Goal: Task Accomplishment & Management: Manage account settings

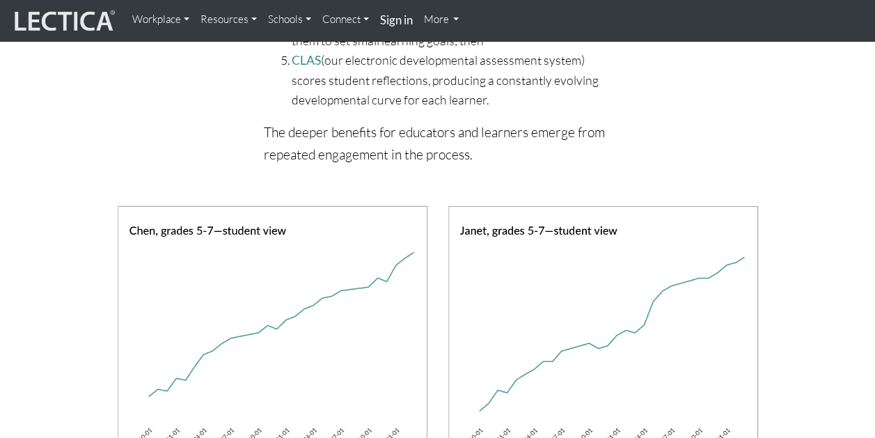
scroll to position [960, 0]
click at [398, 20] on strong "Sign in" at bounding box center [396, 20] width 33 height 15
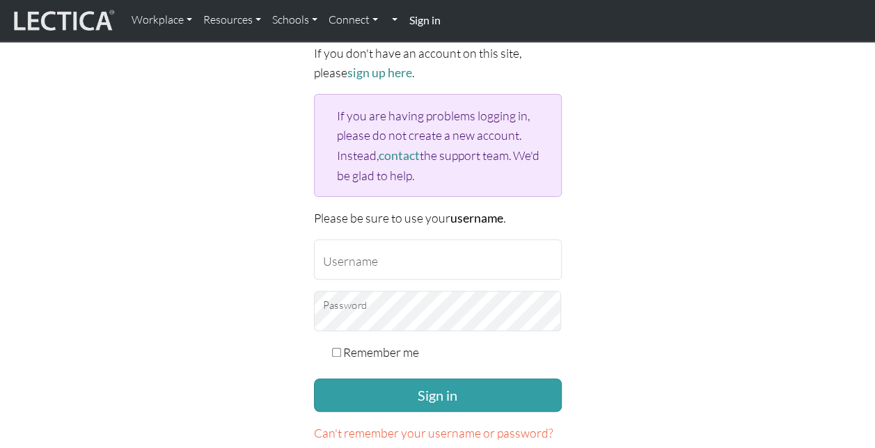
scroll to position [110, 0]
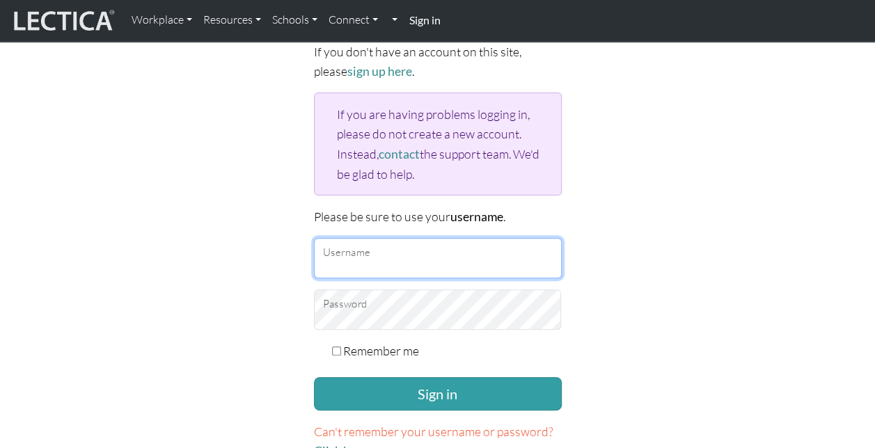
click at [359, 260] on input "Username" at bounding box center [438, 258] width 248 height 40
type input "noreen.buchner@penske.com"
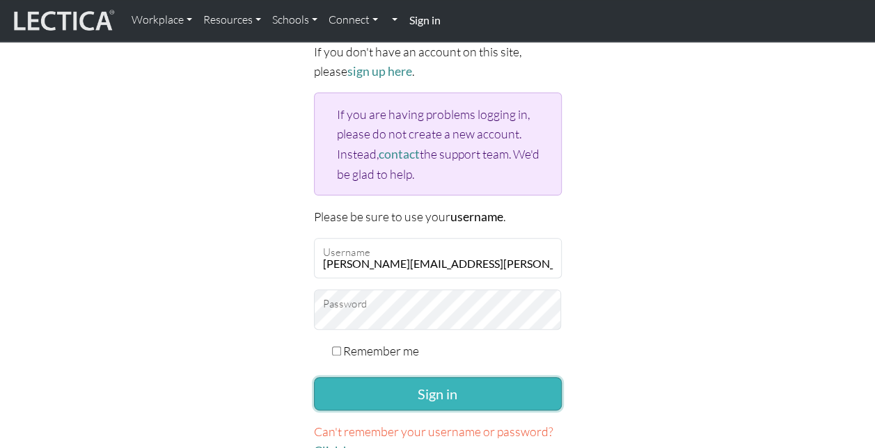
click at [432, 393] on button "Sign in" at bounding box center [438, 393] width 248 height 33
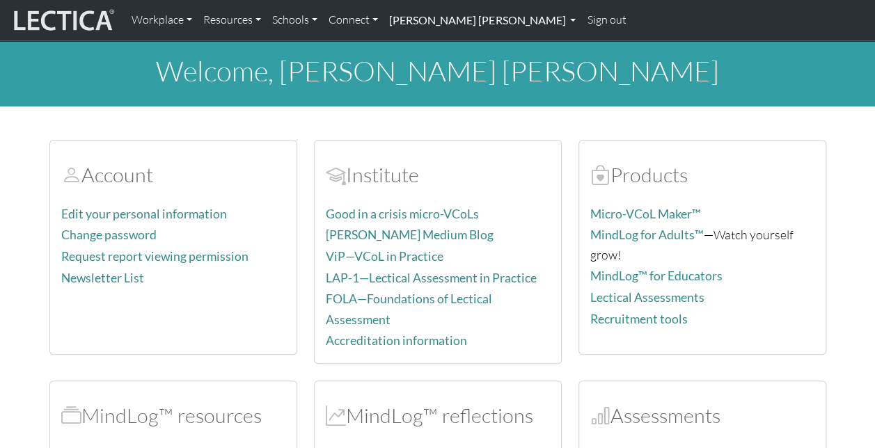
click at [563, 18] on link "[PERSON_NAME] [PERSON_NAME]" at bounding box center [483, 20] width 198 height 29
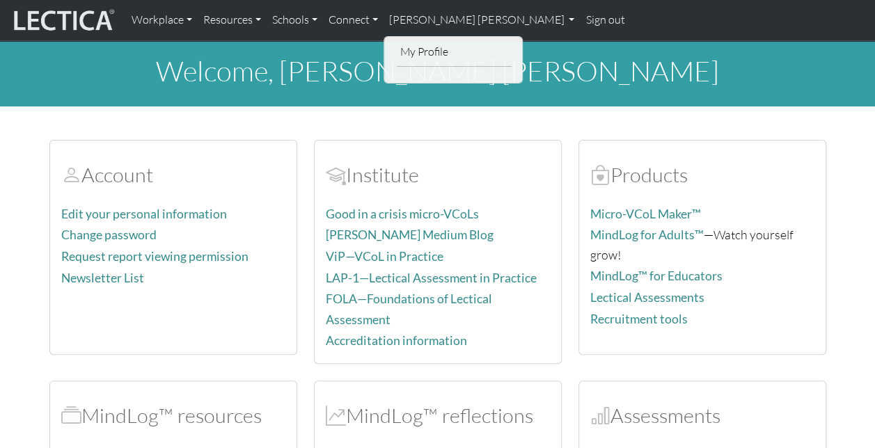
click at [419, 52] on link "My Profile" at bounding box center [454, 51] width 115 height 19
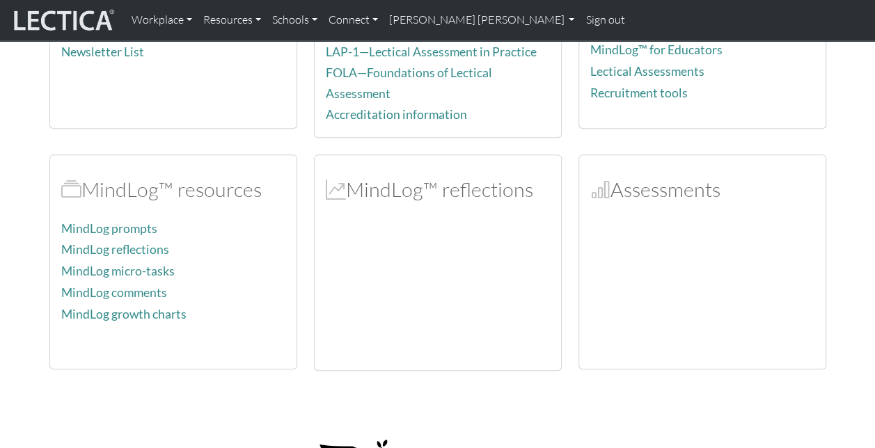
scroll to position [228, 0]
click at [117, 222] on link "MindLog prompts" at bounding box center [109, 227] width 96 height 15
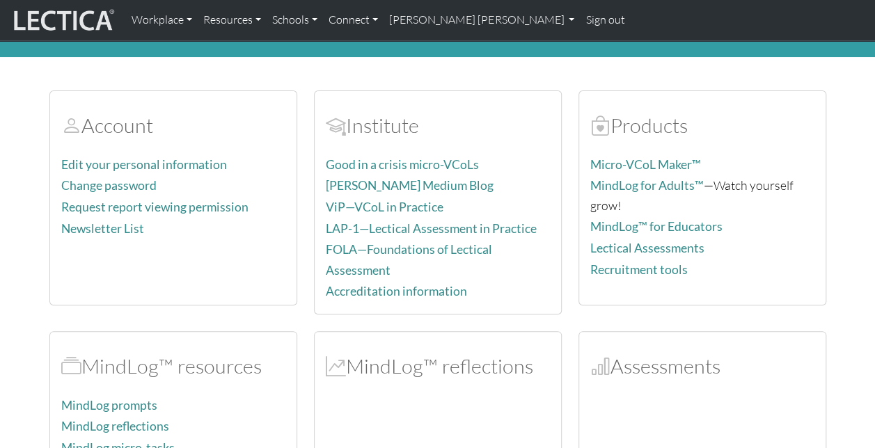
scroll to position [49, 0]
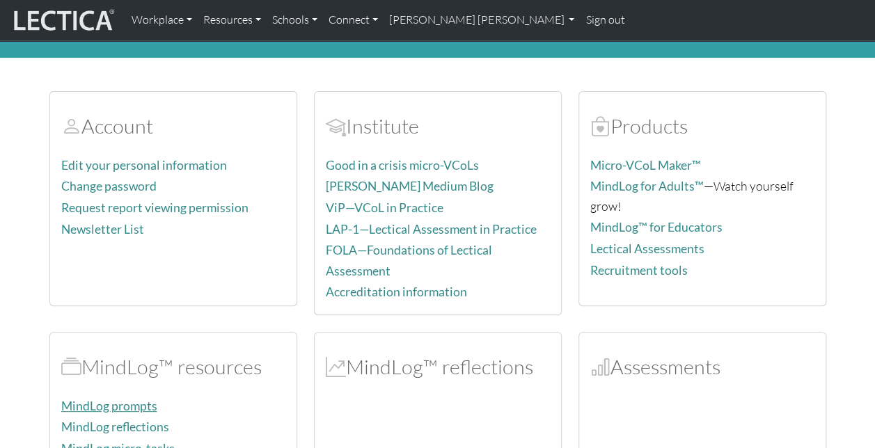
click at [109, 399] on link "MindLog prompts" at bounding box center [109, 406] width 96 height 15
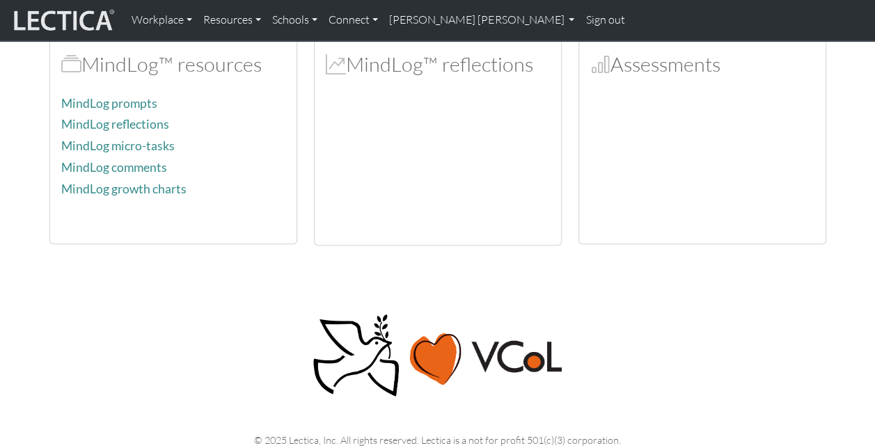
scroll to position [351, 0]
click at [118, 119] on link "MindLog reflections" at bounding box center [115, 125] width 108 height 15
